Goal: Information Seeking & Learning: Learn about a topic

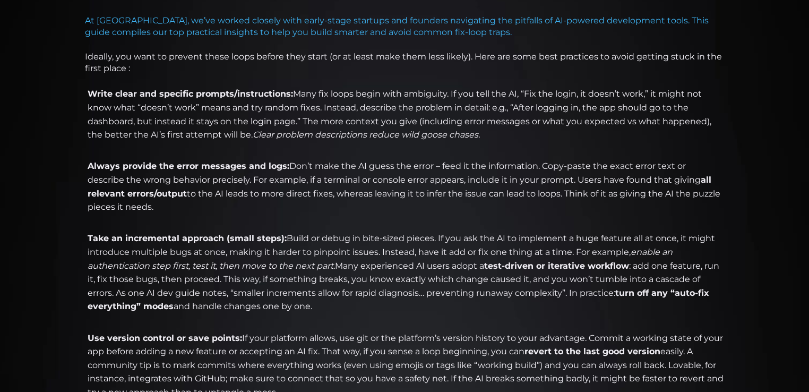
scroll to position [478, 0]
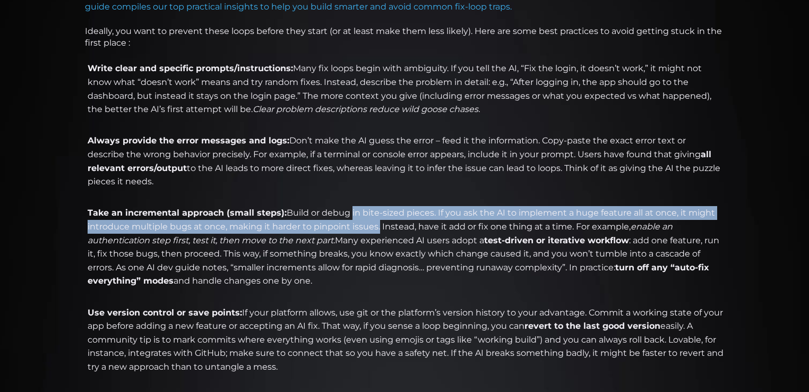
drag, startPoint x: 377, startPoint y: 226, endPoint x: 336, endPoint y: 218, distance: 41.7
click at [347, 209] on li "Take an incremental approach (small steps): Build or debug in bite-sized pieces…" at bounding box center [405, 253] width 640 height 95
click at [319, 232] on li "Take an incremental approach (small steps): Build or debug in bite-sized pieces…" at bounding box center [405, 253] width 640 height 95
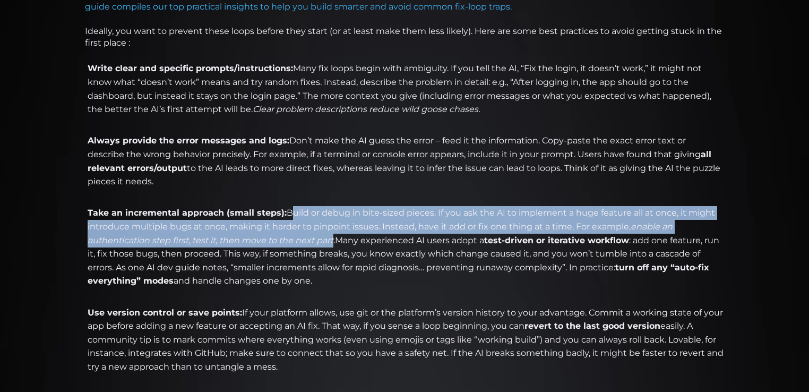
drag, startPoint x: 337, startPoint y: 240, endPoint x: 286, endPoint y: 212, distance: 58.0
click at [286, 212] on li "Take an incremental approach (small steps): Build or debug in bite-sized pieces…" at bounding box center [405, 253] width 640 height 95
copy li "Build or debug in bite-sized pieces. If you ask the AI to implement a huge feat…"
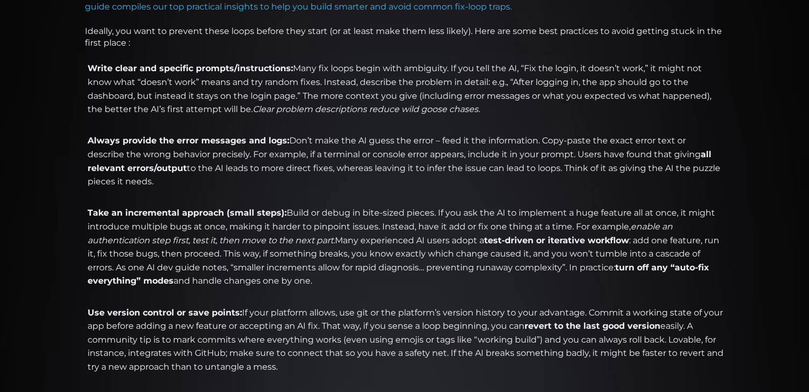
click at [398, 279] on li "Take an incremental approach (small steps): Build or debug in bite-sized pieces…" at bounding box center [405, 253] width 640 height 95
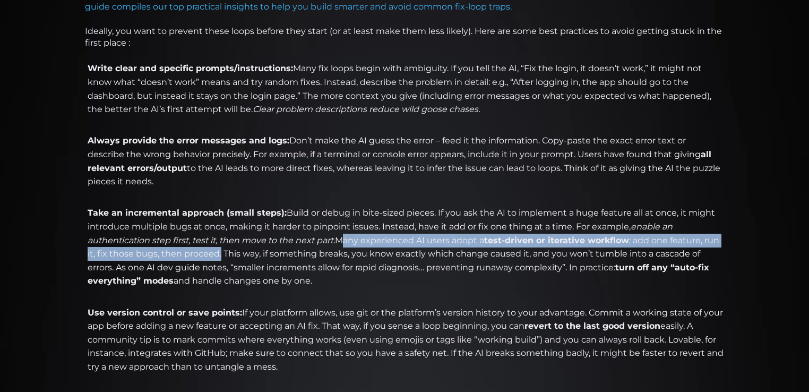
drag, startPoint x: 244, startPoint y: 251, endPoint x: 343, endPoint y: 238, distance: 99.0
click at [343, 238] on li "Take an incremental approach (small steps): Build or debug in bite-sized pieces…" at bounding box center [405, 253] width 640 height 95
copy li "Many experienced AI users adopt a test-driven or iterative workflow : add one f…"
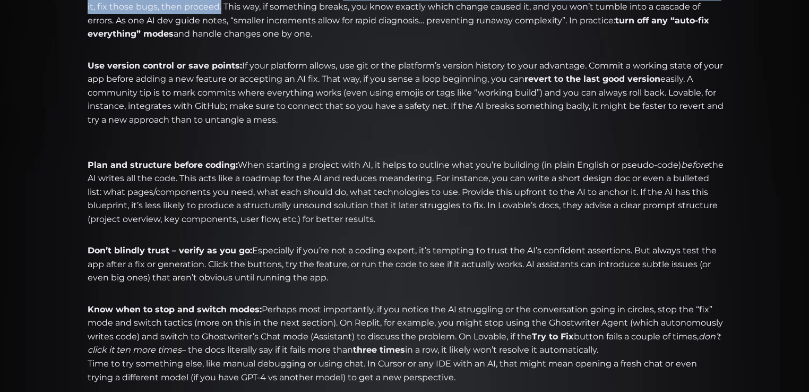
scroll to position [744, 0]
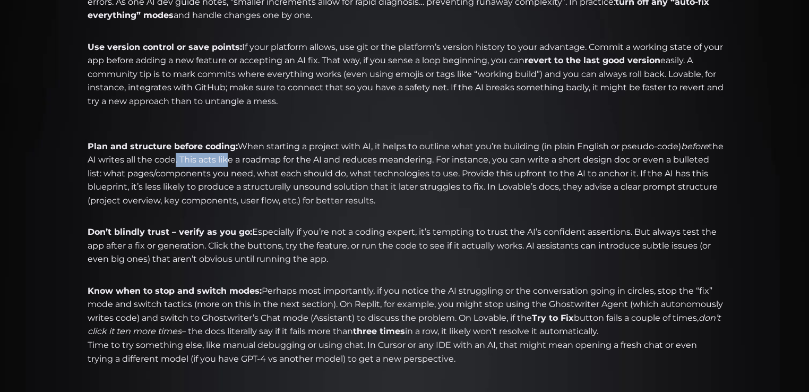
drag, startPoint x: 189, startPoint y: 159, endPoint x: 240, endPoint y: 159, distance: 51.0
click at [240, 159] on li "Plan and structure before coding: When starting a project with AI, it helps to …" at bounding box center [405, 181] width 640 height 82
drag, startPoint x: 258, startPoint y: 171, endPoint x: 277, endPoint y: 175, distance: 19.6
click at [263, 175] on li "Plan and structure before coding: When starting a project with AI, it helps to …" at bounding box center [405, 181] width 640 height 82
drag, startPoint x: 296, startPoint y: 162, endPoint x: 312, endPoint y: 158, distance: 16.4
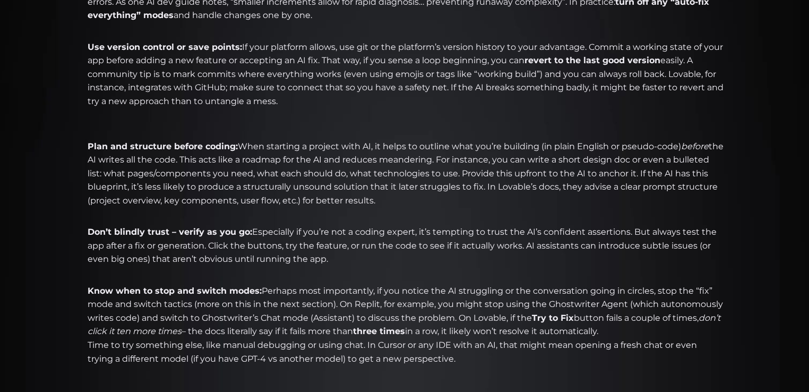
click at [295, 162] on li "Plan and structure before coding: When starting a project with AI, it helps to …" at bounding box center [405, 181] width 640 height 82
click at [395, 158] on li "Plan and structure before coding: When starting a project with AI, it helps to …" at bounding box center [405, 181] width 640 height 82
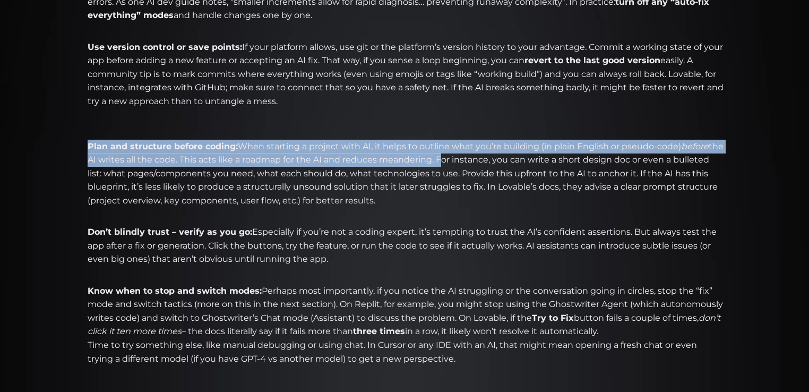
copy li "Plan and structure before coding: When starting a project with AI, it helps to …"
drag, startPoint x: 453, startPoint y: 159, endPoint x: 53, endPoint y: 147, distance: 399.6
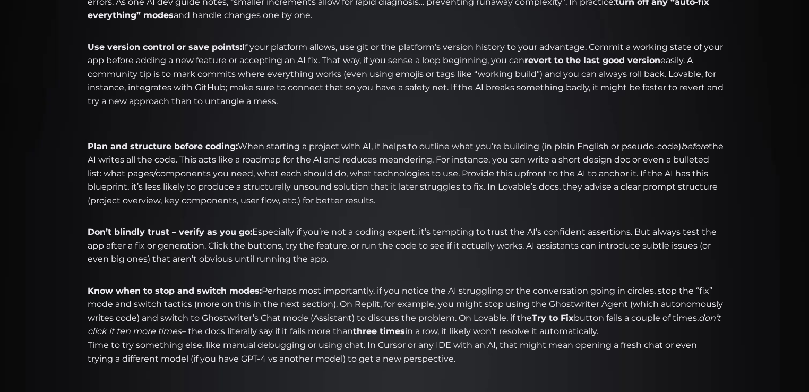
click at [524, 266] on li "Don’t blindly trust – verify as you go: Especially if you’re not a coding exper…" at bounding box center [405, 252] width 640 height 54
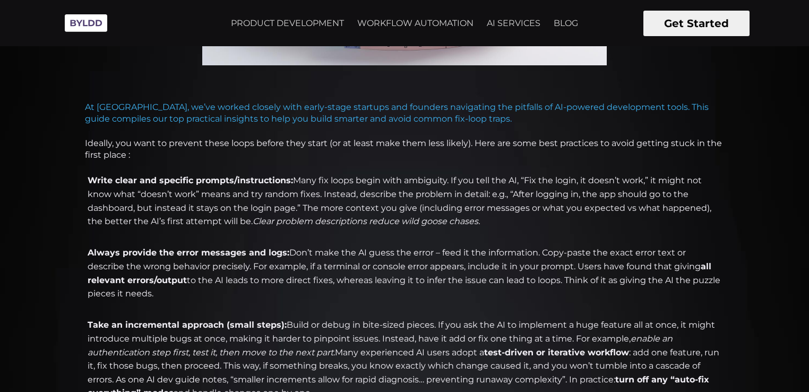
scroll to position [0, 0]
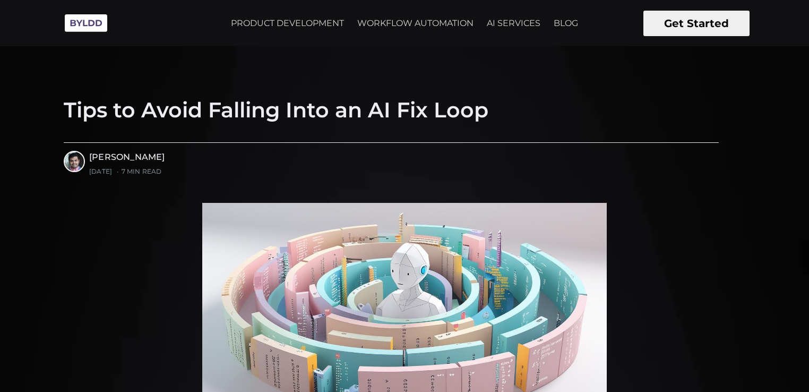
drag, startPoint x: 321, startPoint y: 263, endPoint x: 277, endPoint y: -46, distance: 312.8
